Goal: Transaction & Acquisition: Purchase product/service

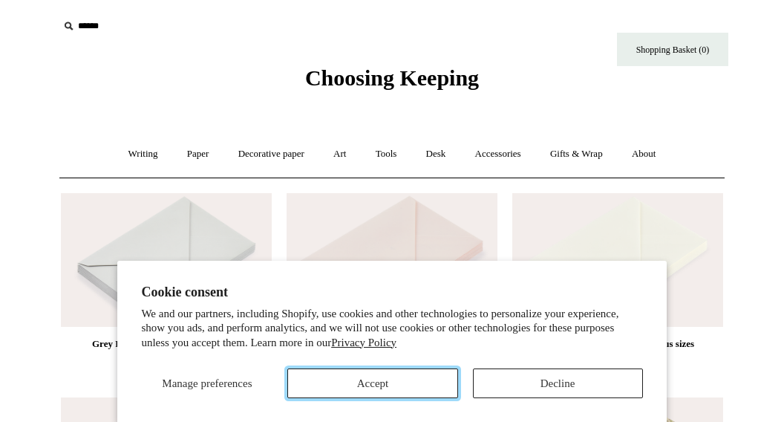
click at [368, 379] on button "Accept" at bounding box center [372, 383] width 170 height 30
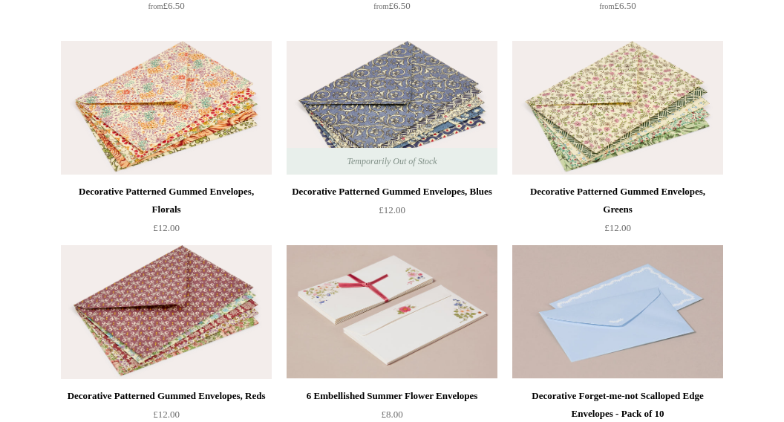
scroll to position [390, 0]
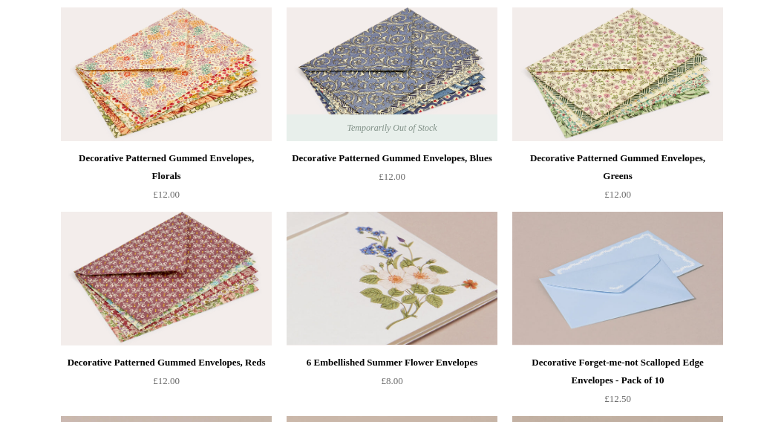
click at [380, 290] on img at bounding box center [392, 279] width 211 height 134
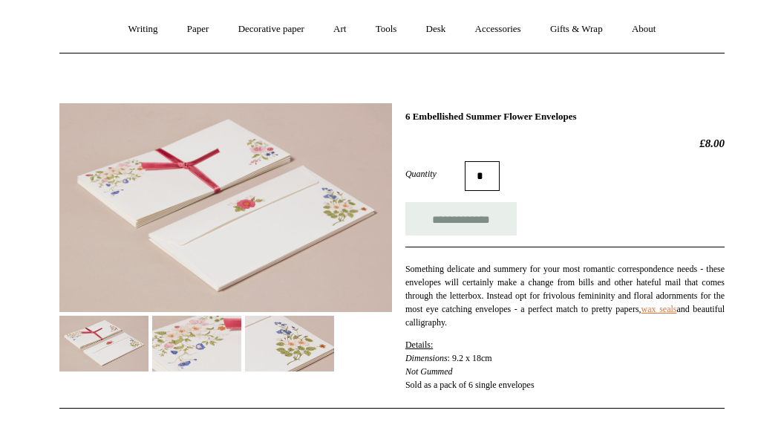
scroll to position [135, 0]
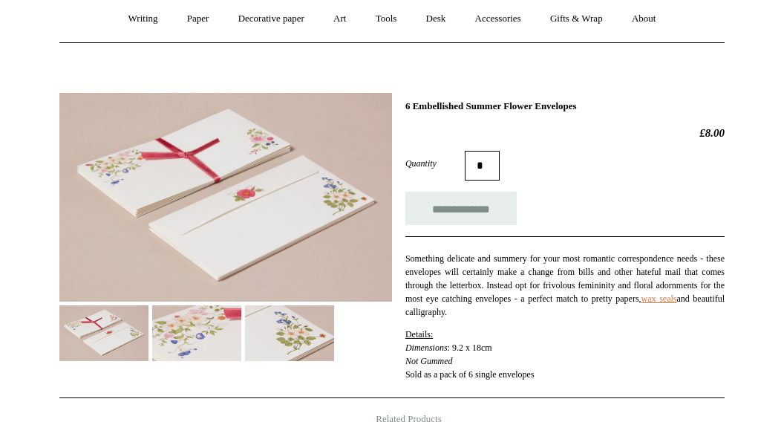
click at [261, 215] on img at bounding box center [225, 197] width 333 height 209
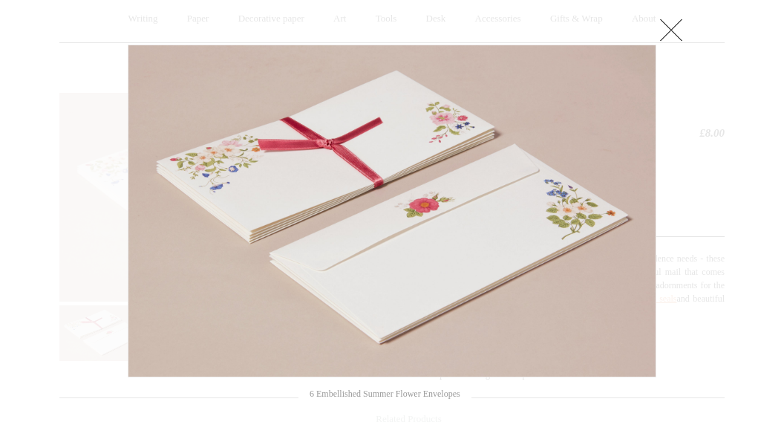
click at [663, 33] on link at bounding box center [672, 30] width 30 height 30
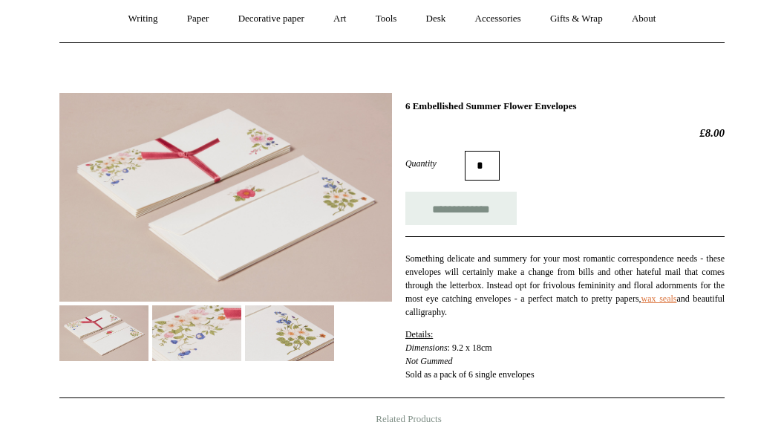
click at [211, 342] on img at bounding box center [196, 333] width 89 height 56
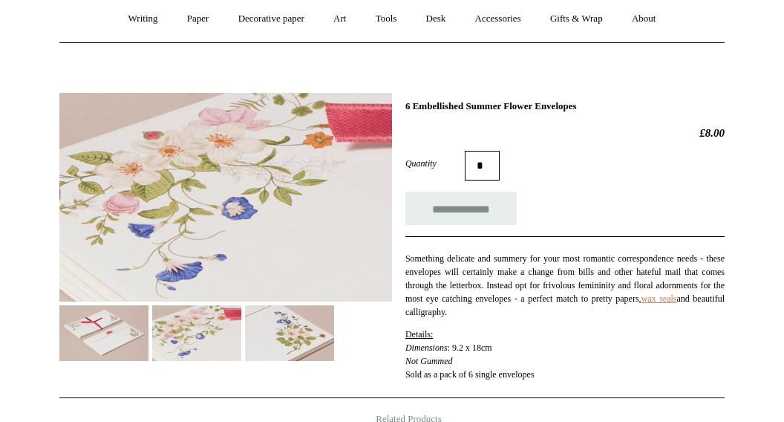
click at [304, 340] on img at bounding box center [289, 333] width 89 height 56
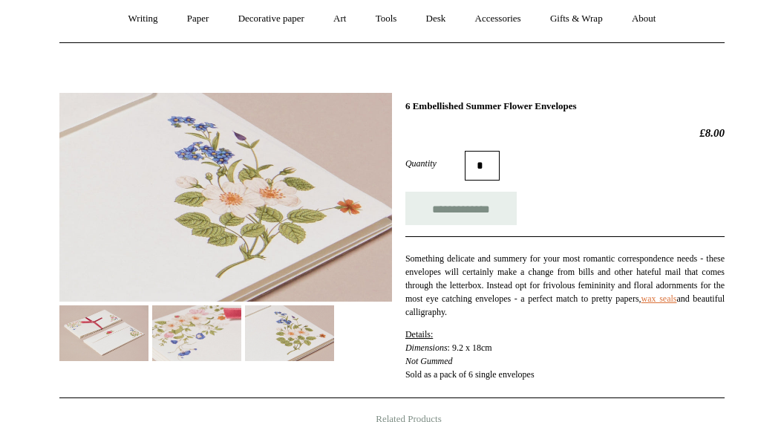
click at [210, 339] on img at bounding box center [196, 333] width 89 height 56
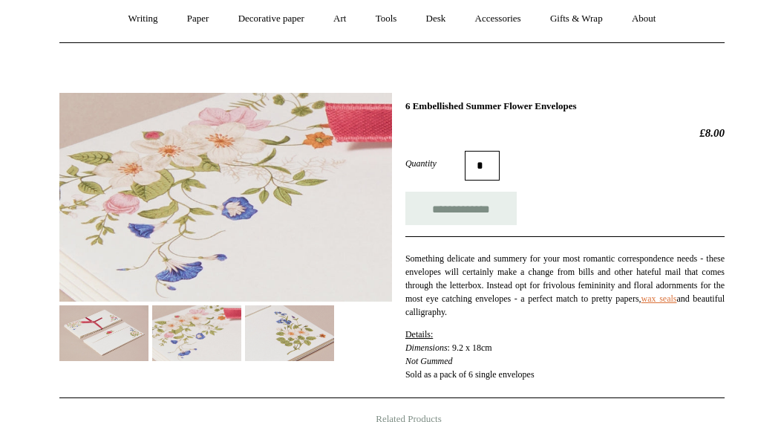
click at [116, 338] on img at bounding box center [103, 333] width 89 height 56
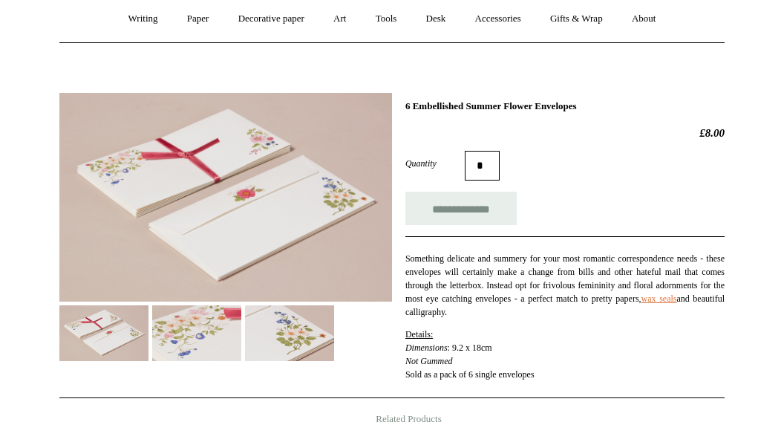
click at [206, 196] on img at bounding box center [225, 197] width 333 height 209
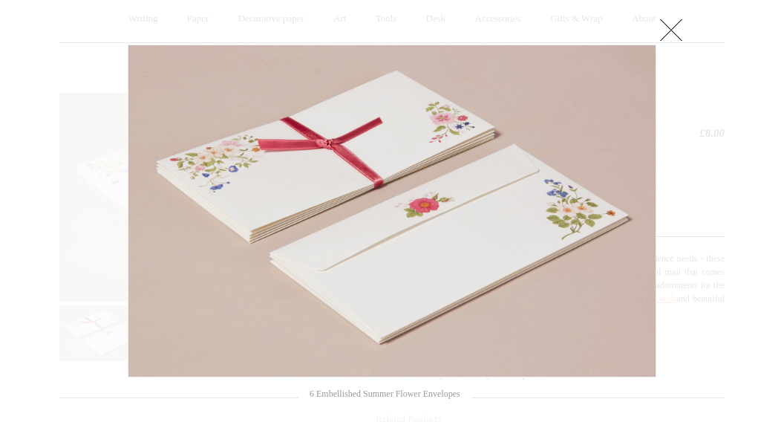
click at [669, 36] on link at bounding box center [672, 30] width 30 height 30
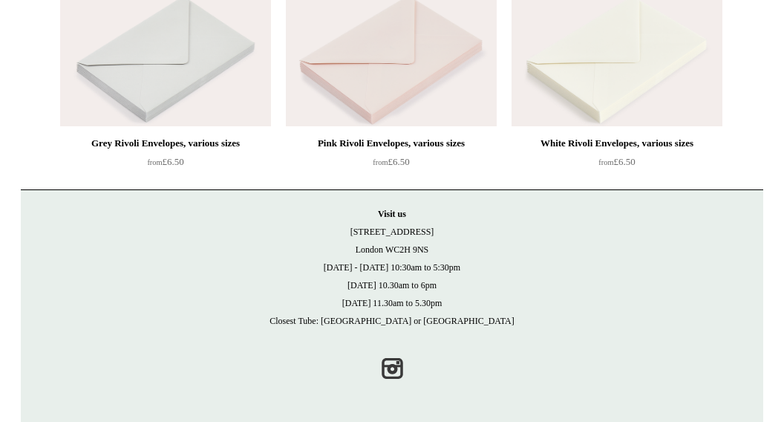
scroll to position [0, 0]
